Goal: Task Accomplishment & Management: Use online tool/utility

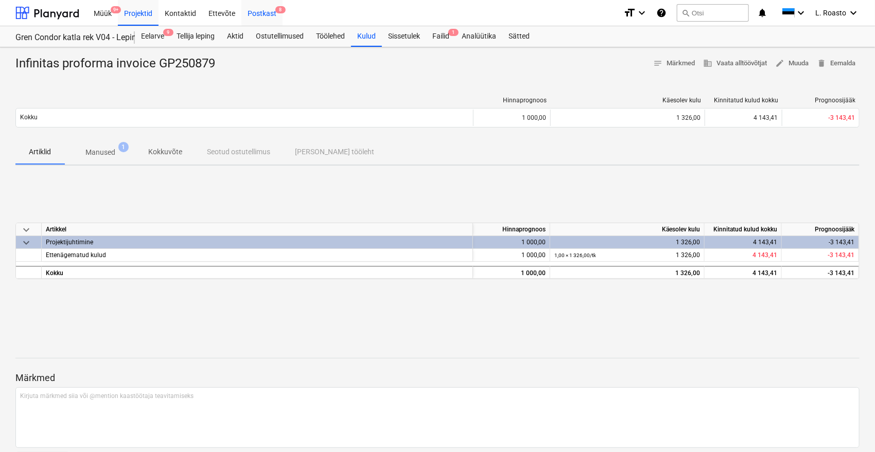
click at [265, 15] on div "Postkast 8" at bounding box center [261, 12] width 41 height 26
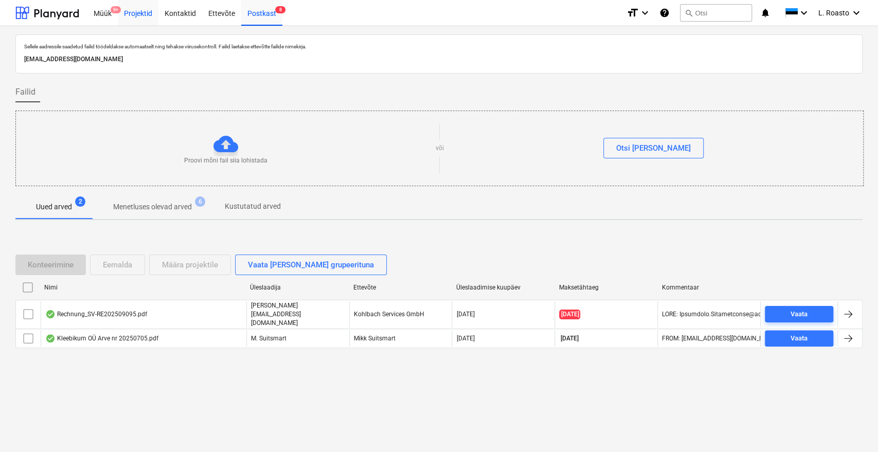
click at [148, 17] on div "Projektid" at bounding box center [138, 12] width 41 height 26
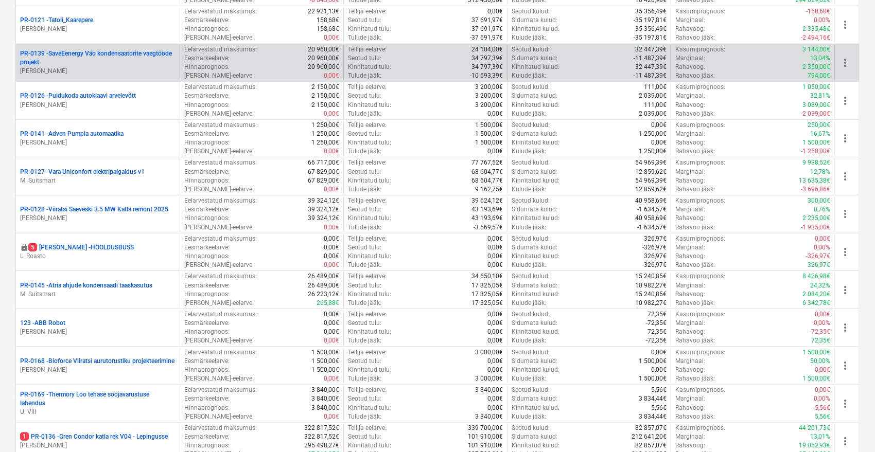
scroll to position [286, 0]
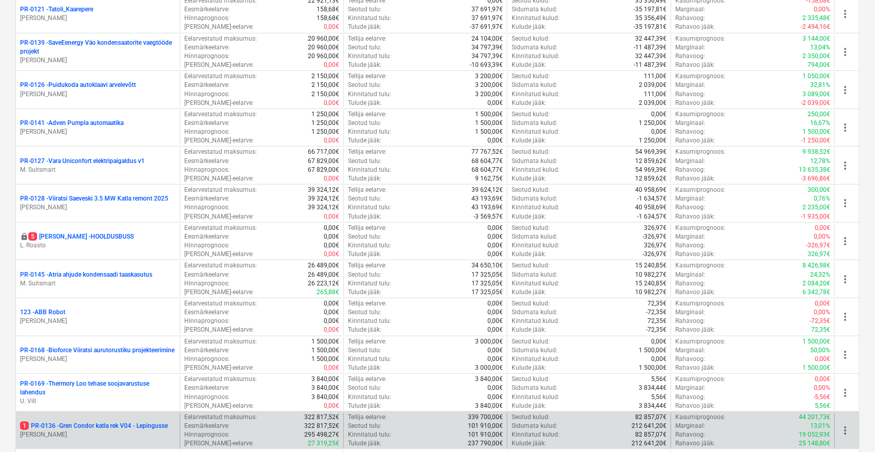
click at [121, 422] on p "1 PR-0136 - Gren Condor katla rek V04 - Lepingusse" at bounding box center [94, 426] width 148 height 9
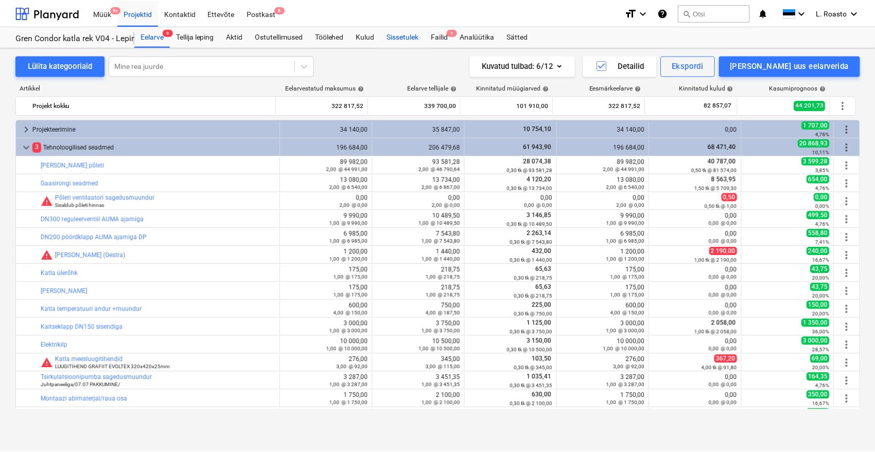
scroll to position [322, 0]
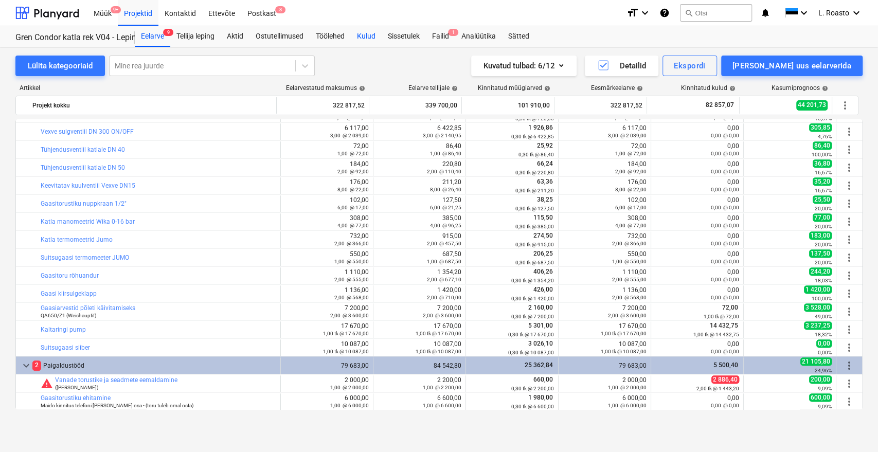
click at [372, 33] on div "Kulud" at bounding box center [366, 36] width 31 height 21
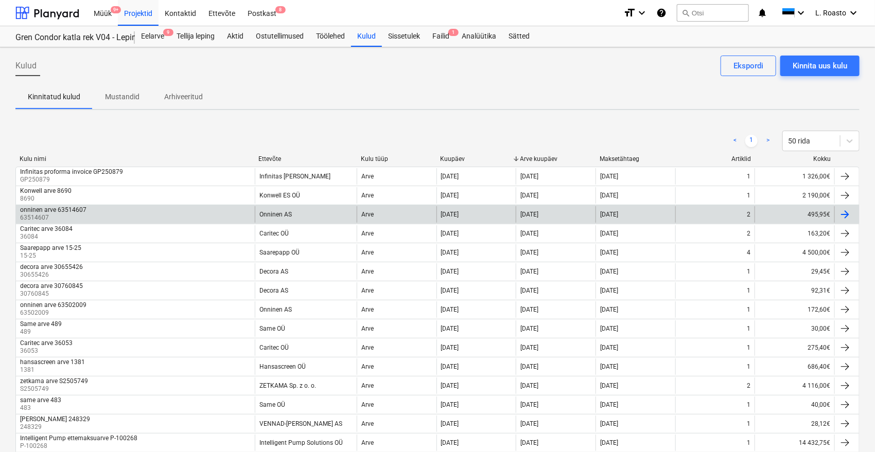
click at [191, 216] on div "onninen arve 63514607 63514607" at bounding box center [135, 214] width 239 height 16
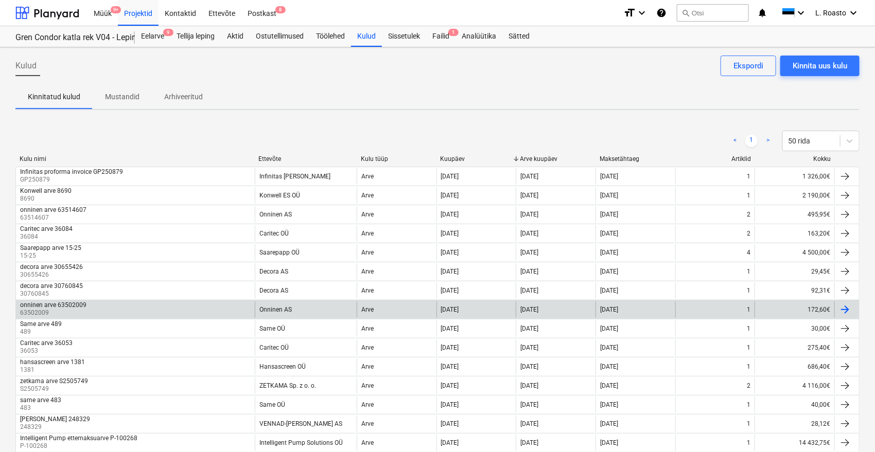
click at [87, 304] on div "onninen arve 63502009 63502009" at bounding box center [135, 309] width 239 height 16
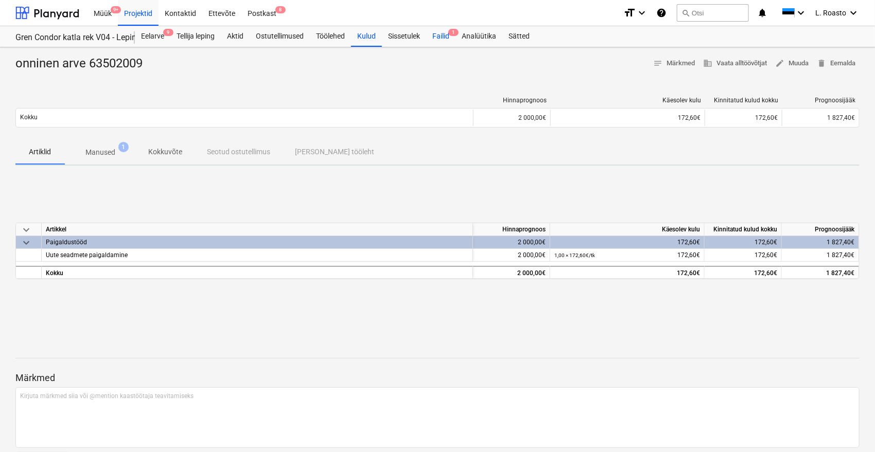
click at [440, 31] on div "Failid 1" at bounding box center [440, 36] width 29 height 21
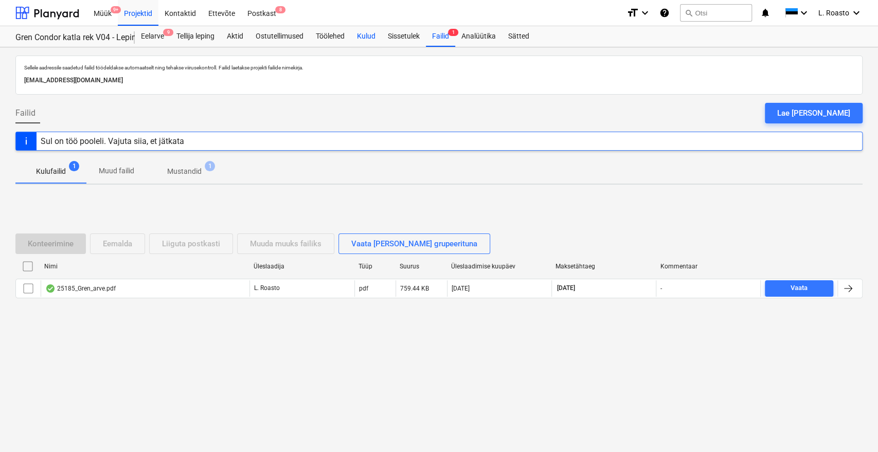
click at [364, 35] on div "Kulud" at bounding box center [366, 36] width 31 height 21
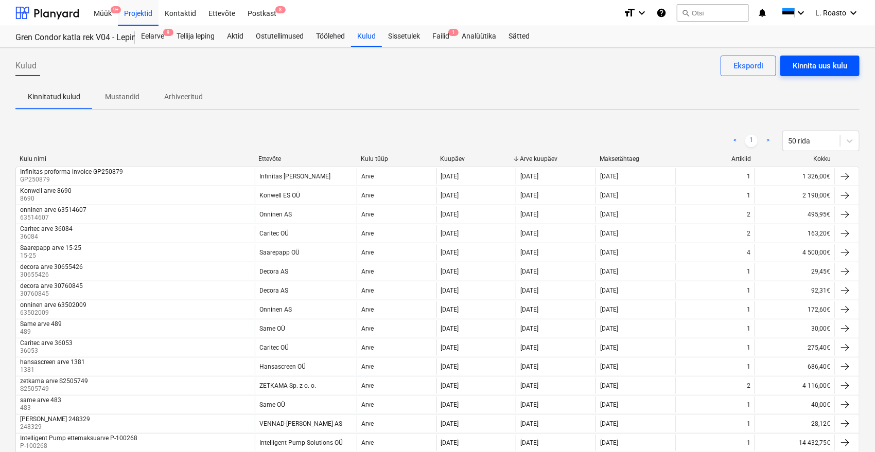
click at [823, 69] on div "Kinnita uus kulu" at bounding box center [819, 65] width 55 height 13
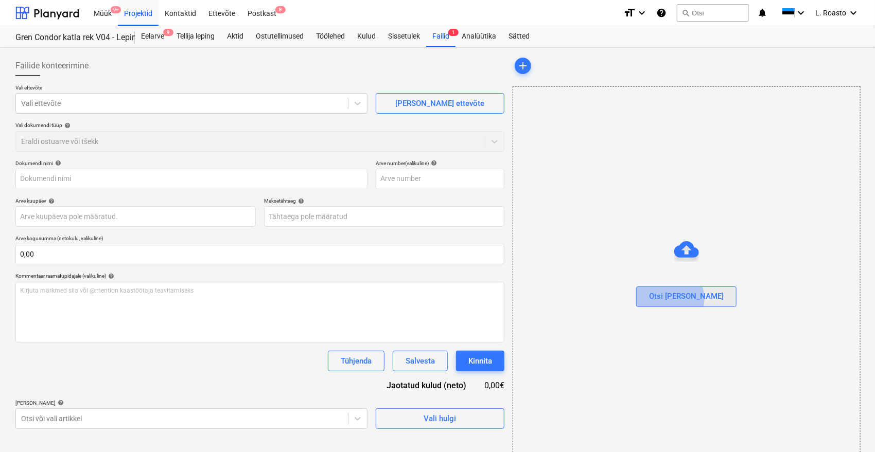
click at [691, 298] on div "Otsi [PERSON_NAME]" at bounding box center [686, 296] width 75 height 13
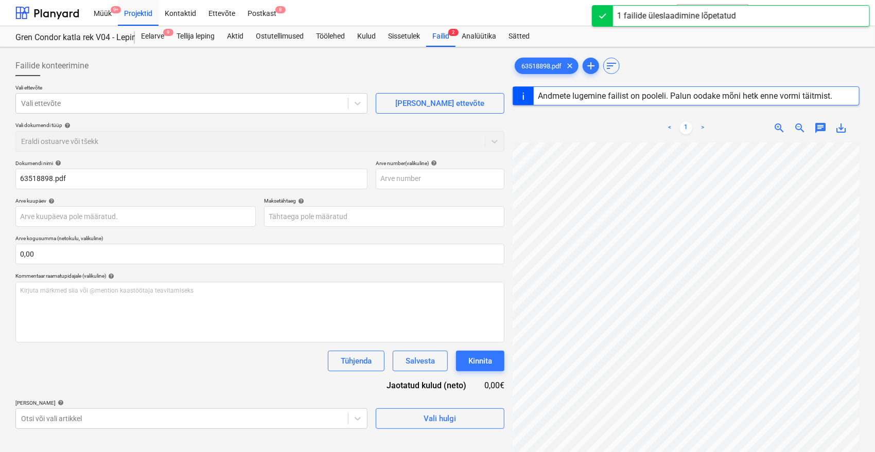
scroll to position [114, 0]
type input "63518898"
type input "[DATE]"
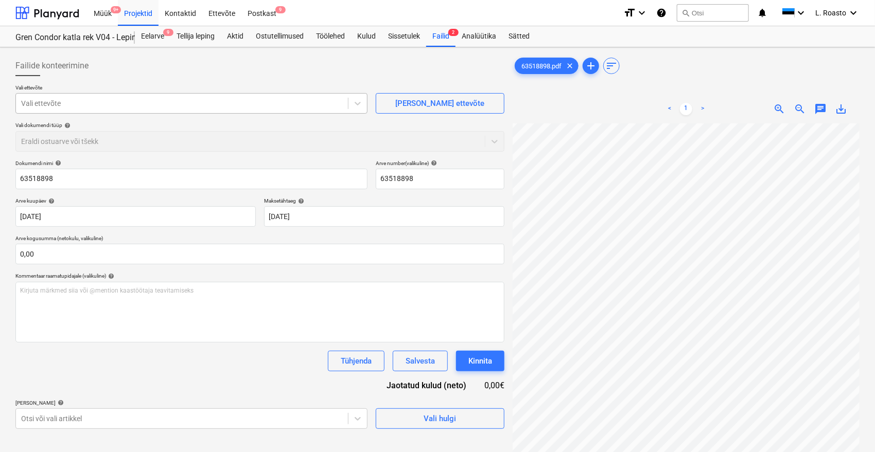
click at [145, 102] on div at bounding box center [182, 103] width 322 height 10
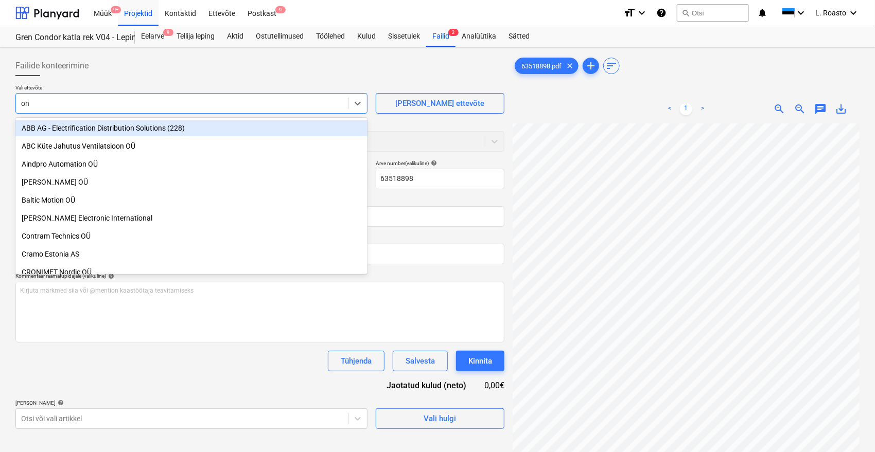
type input "onn"
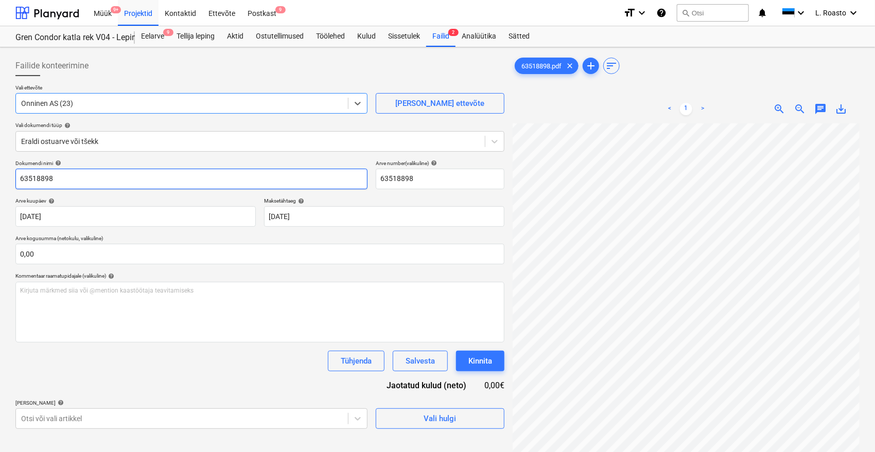
click at [18, 176] on input "63518898" at bounding box center [191, 179] width 352 height 21
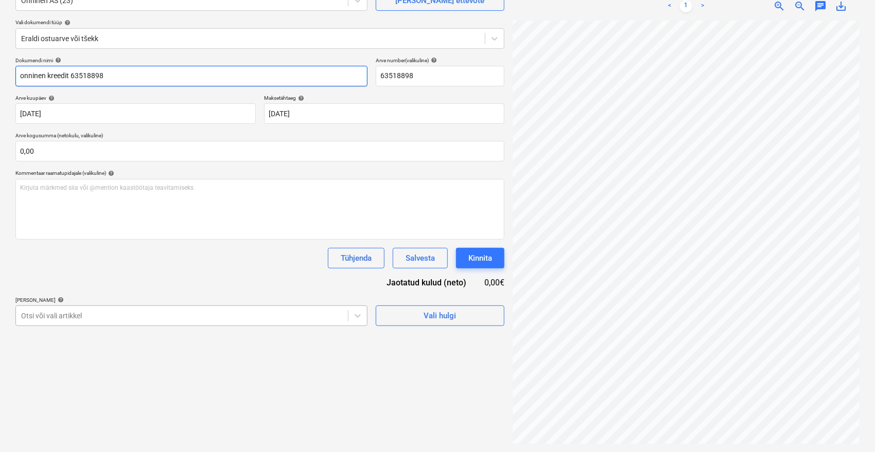
type input "onninen kreedit 63518898"
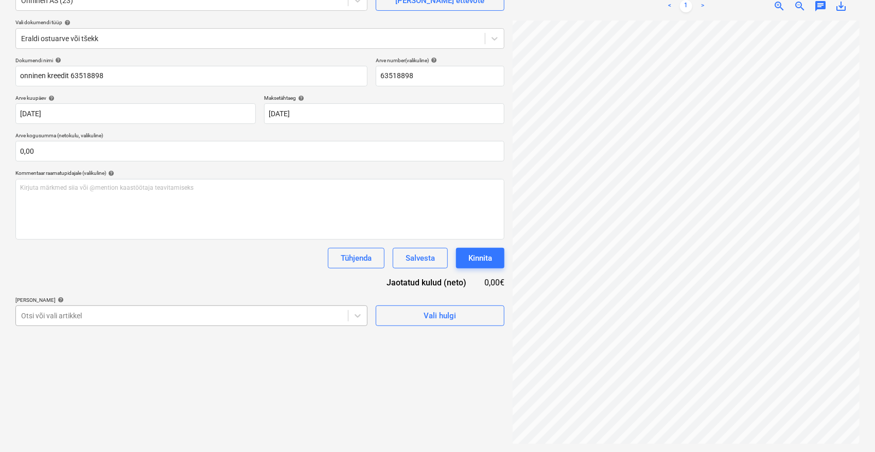
click at [234, 316] on body "Müük 9+ Projektid Kontaktid Ettevõte Postkast 9 format_size keyboard_arrow_down…" at bounding box center [437, 123] width 875 height 452
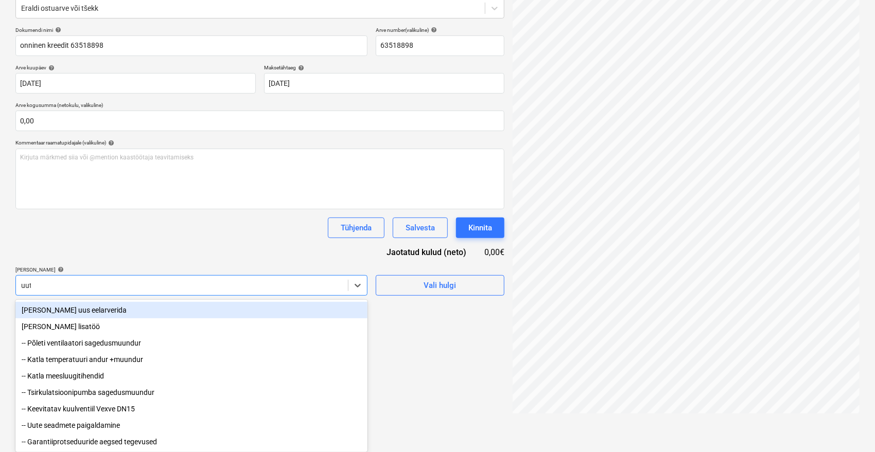
scroll to position [103, 0]
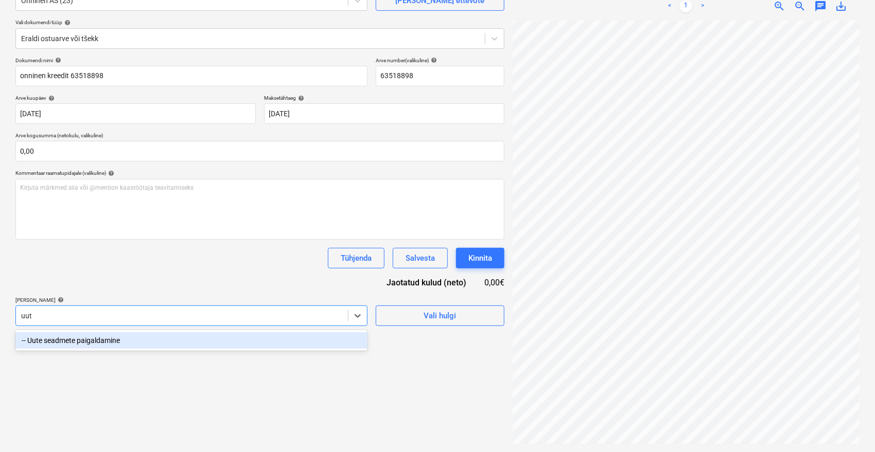
type input "uute"
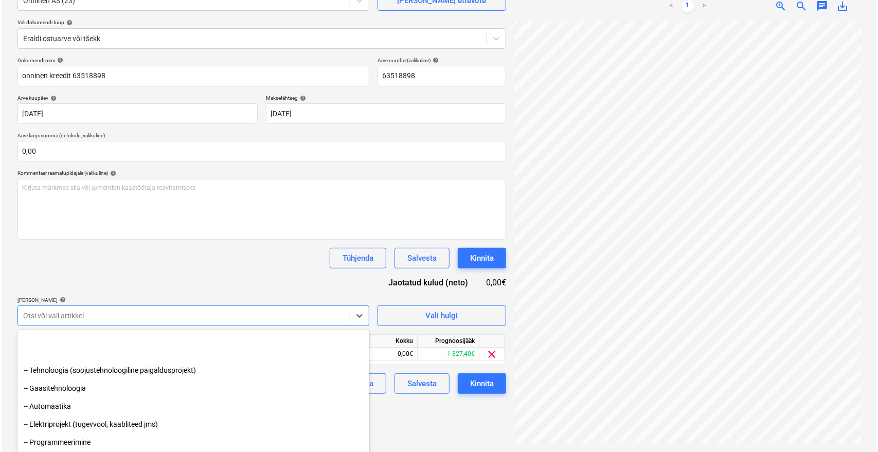
scroll to position [114, 0]
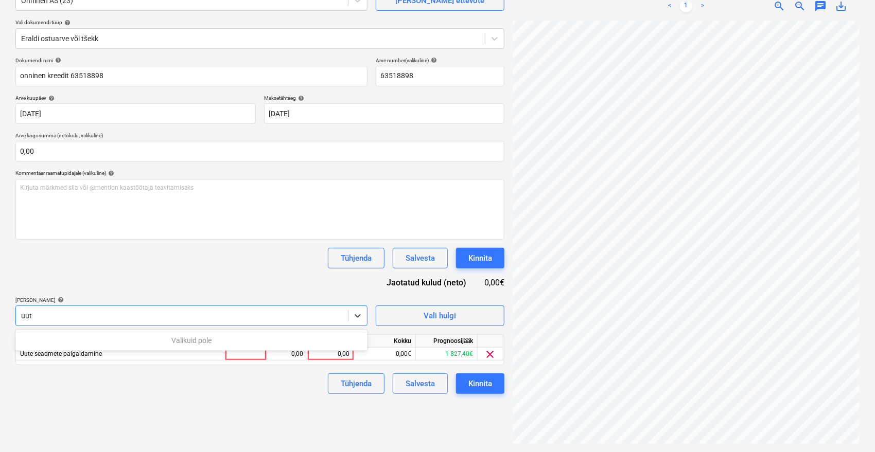
type input "uut"
click at [316, 293] on div "Dokumendi nimi help onninen kreedit 63518898 Arve number (valikuline) help 6351…" at bounding box center [259, 225] width 489 height 337
click at [337, 350] on div "0,00" at bounding box center [331, 354] width 38 height 13
type input "-52,33"
click at [277, 398] on div "Failide konteerimine Vali ettevõte Onninen AS (23) [PERSON_NAME] uus ettevõte V…" at bounding box center [259, 199] width 497 height 500
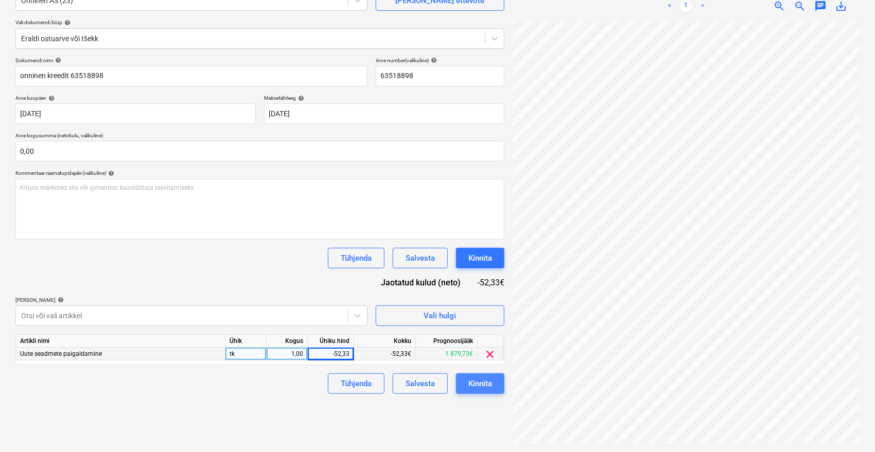
click at [487, 386] on div "Kinnita" at bounding box center [480, 383] width 24 height 13
click at [282, 355] on div "1,00" at bounding box center [287, 354] width 32 height 13
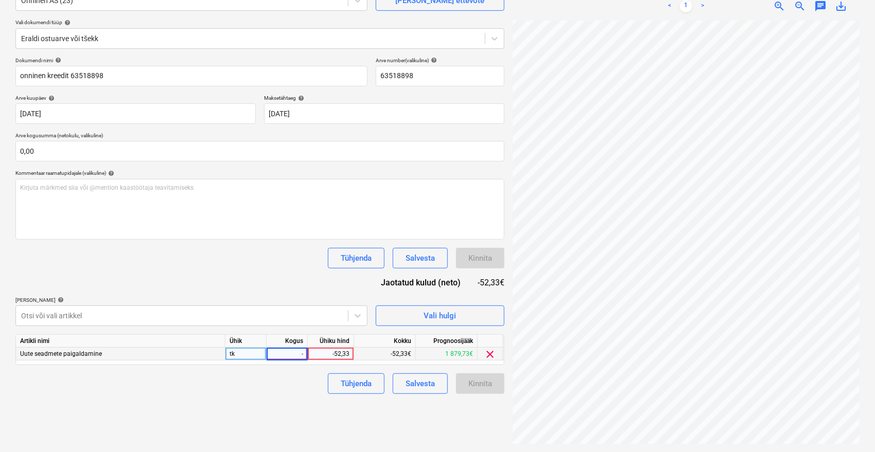
type input "-1"
click at [297, 410] on div "Failide konteerimine Vali ettevõte Onninen AS (23) [PERSON_NAME] uus ettevõte V…" at bounding box center [259, 199] width 497 height 500
click at [333, 351] on div "-52,33" at bounding box center [331, 354] width 38 height 13
click at [334, 353] on input "-52,33" at bounding box center [331, 354] width 46 height 12
type input "52,33"
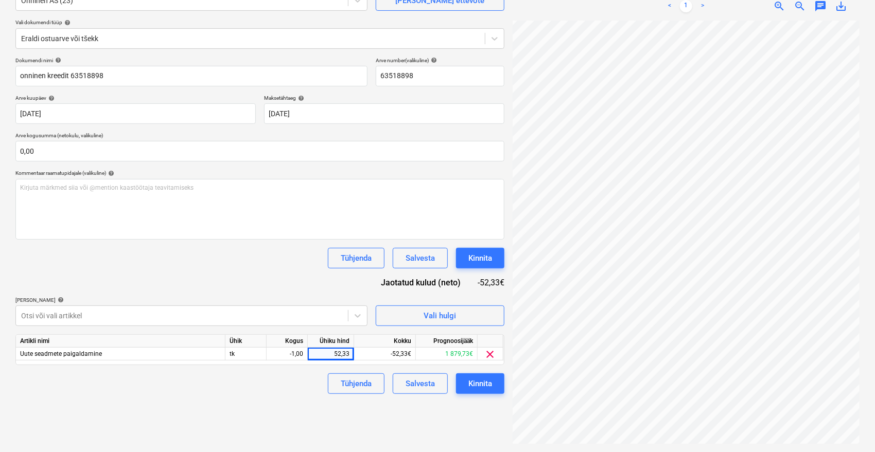
click at [296, 415] on div "Failide konteerimine Vali ettevõte Onninen AS (23) [PERSON_NAME] uus ettevõte V…" at bounding box center [259, 199] width 497 height 500
click at [469, 382] on div "Kinnita" at bounding box center [480, 383] width 24 height 13
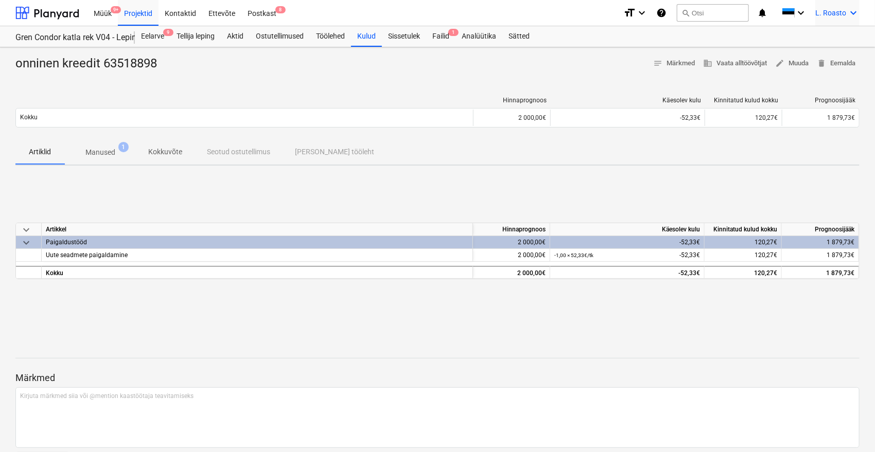
click at [839, 7] on div "L. Roasto keyboard_arrow_down" at bounding box center [837, 13] width 44 height 26
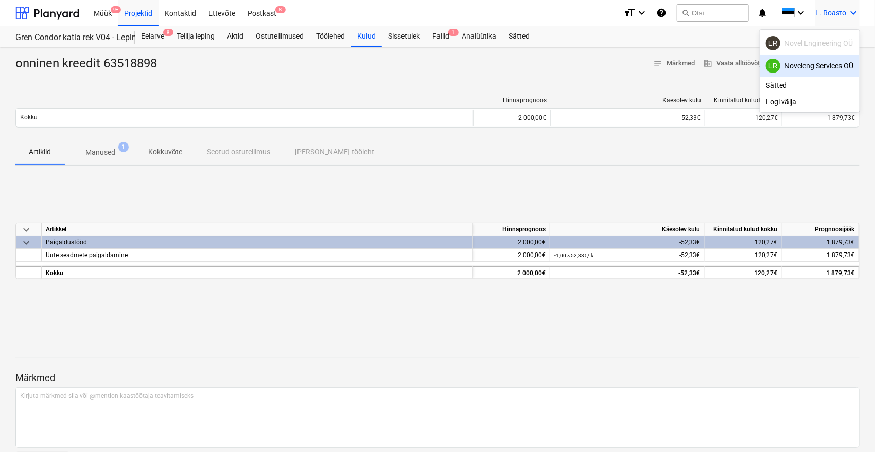
click at [827, 59] on div "LR Noveleng Services OÜ" at bounding box center [808, 66] width 87 height 14
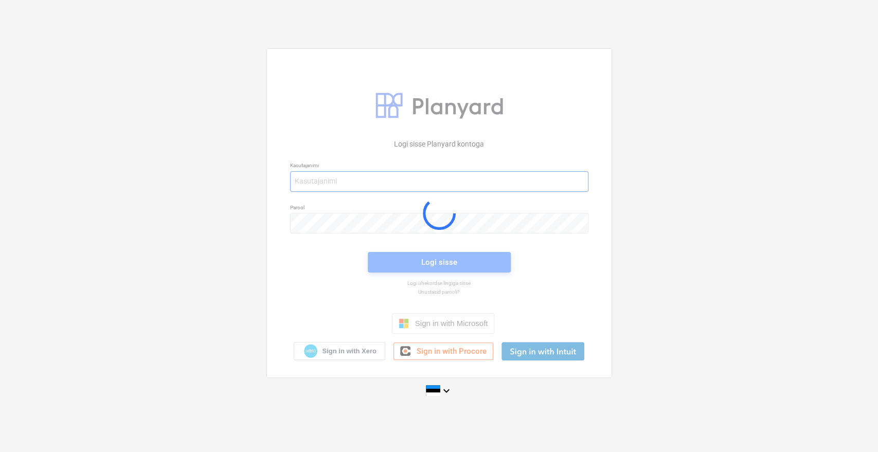
type input "[EMAIL_ADDRESS][DOMAIN_NAME]"
